Goal: Information Seeking & Learning: Learn about a topic

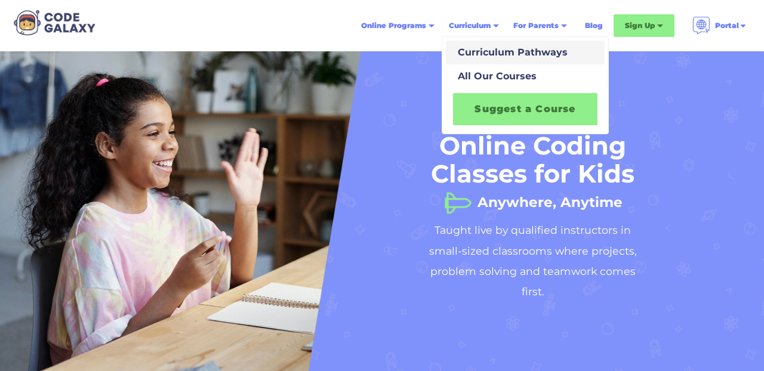
click at [490, 51] on div "Curriculum Pathways" at bounding box center [510, 52] width 115 height 14
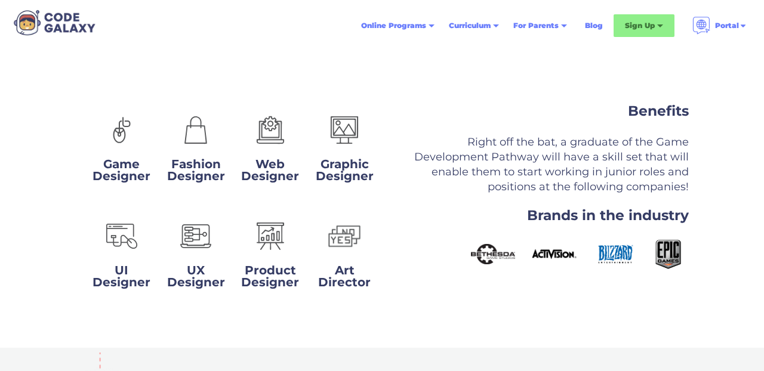
scroll to position [1918, 0]
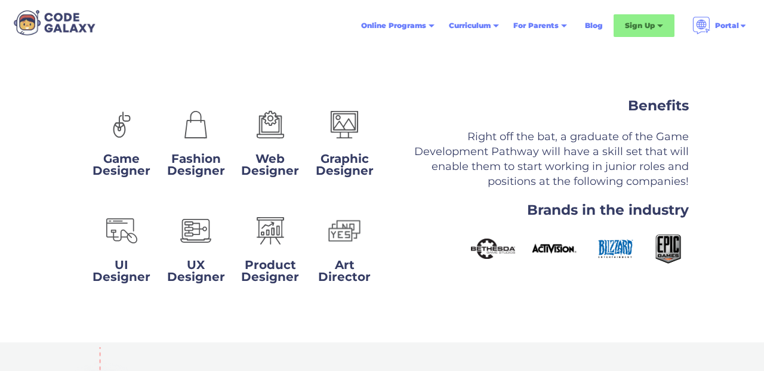
click at [396, 339] on div "Game Designer Fashion Designer Web Designer Graphic Designer UI Designer UX Des…" at bounding box center [382, 202] width 764 height 282
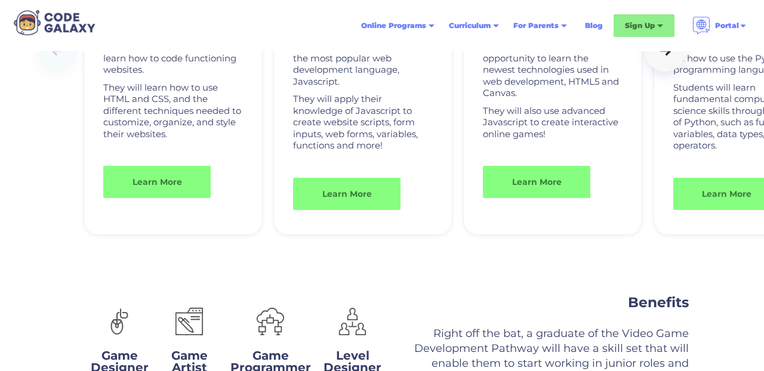
scroll to position [3023, 0]
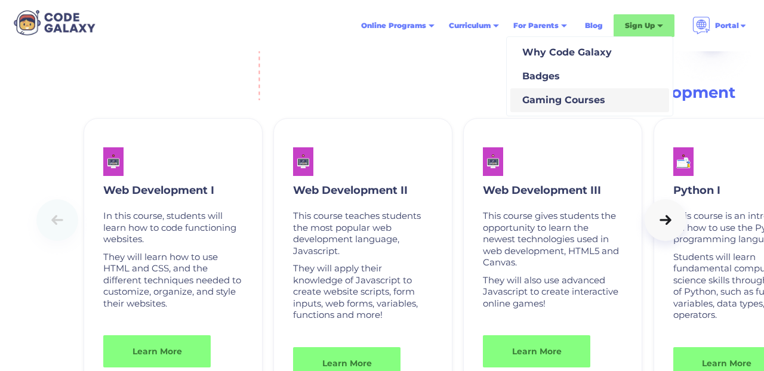
click at [540, 93] on div "Gaming Courses" at bounding box center [562, 100] width 88 height 14
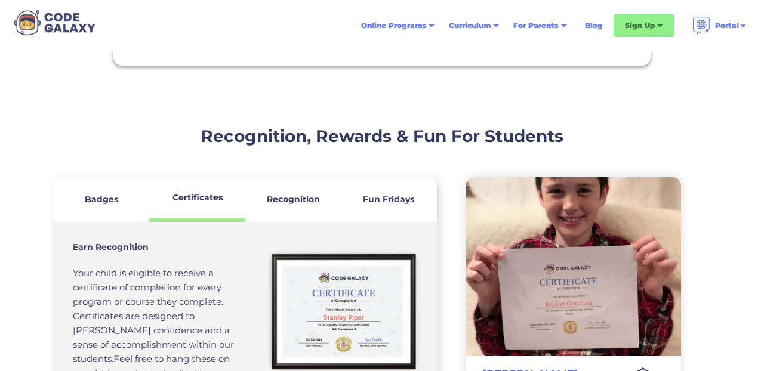
scroll to position [1210, 0]
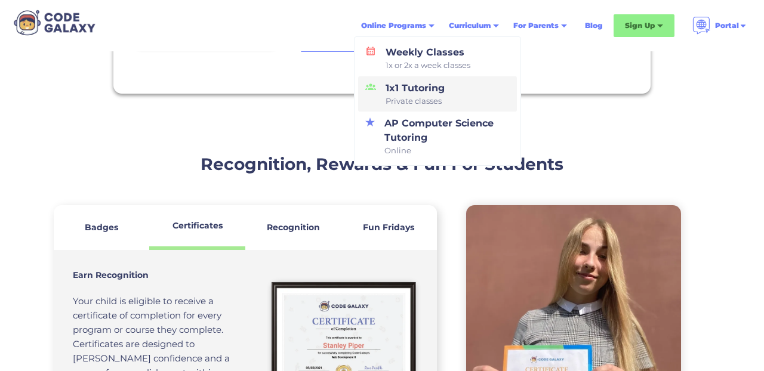
click at [424, 97] on span "Private classes" at bounding box center [415, 102] width 59 height 12
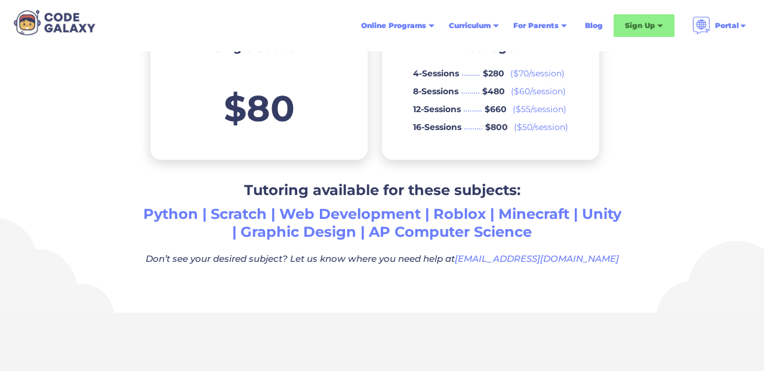
scroll to position [746, 0]
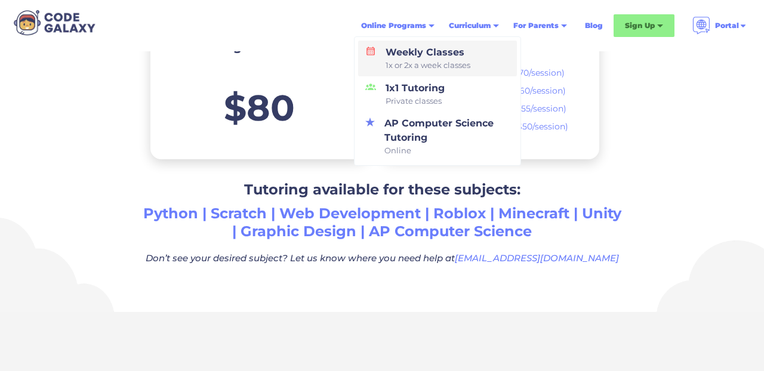
click at [429, 51] on div "Weekly Classes 1x or 2x a week classes" at bounding box center [426, 58] width 90 height 26
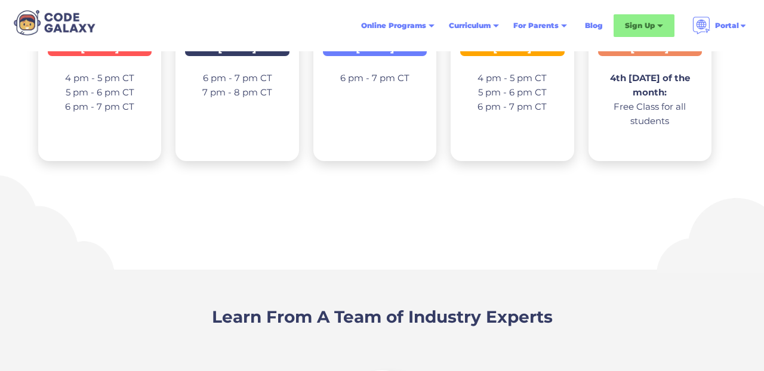
scroll to position [1951, 0]
